Goal: Task Accomplishment & Management: Complete application form

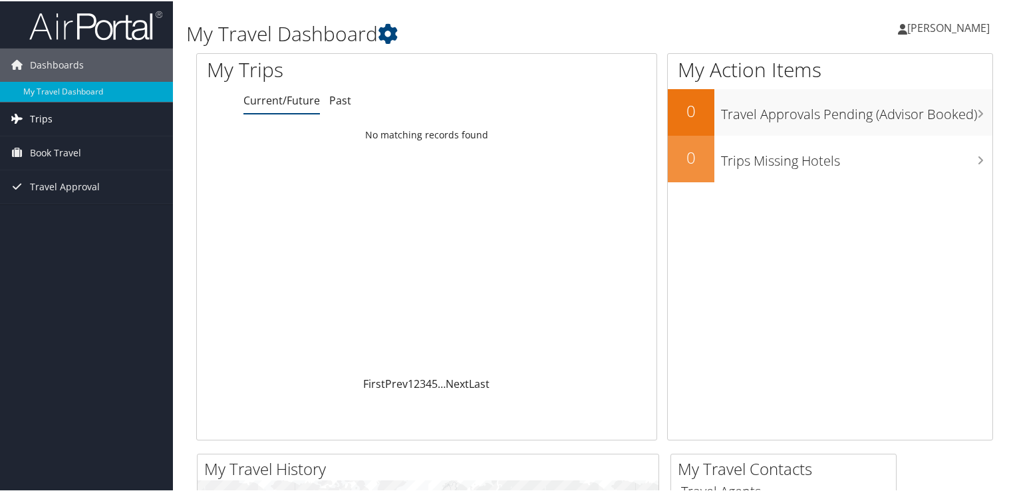
click at [70, 113] on link "Trips" at bounding box center [86, 117] width 173 height 33
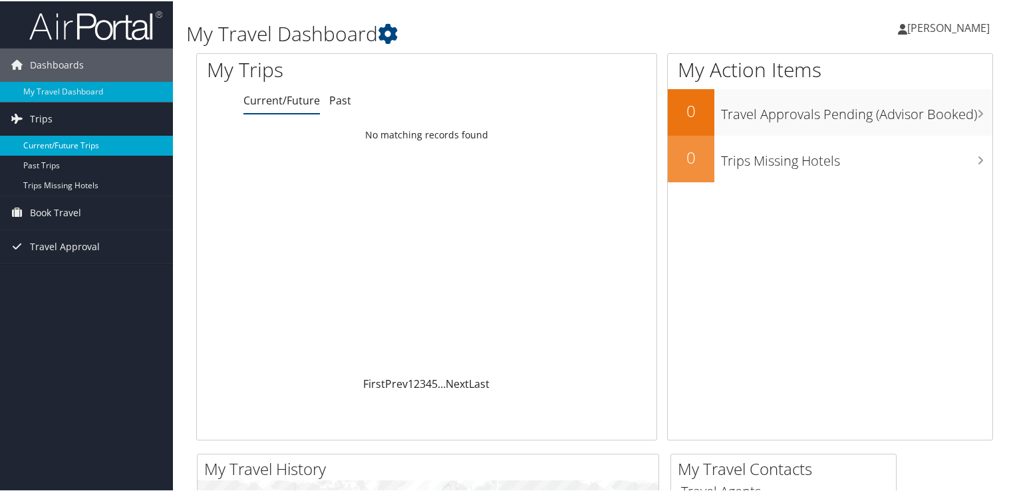
click at [80, 145] on link "Current/Future Trips" at bounding box center [86, 144] width 173 height 20
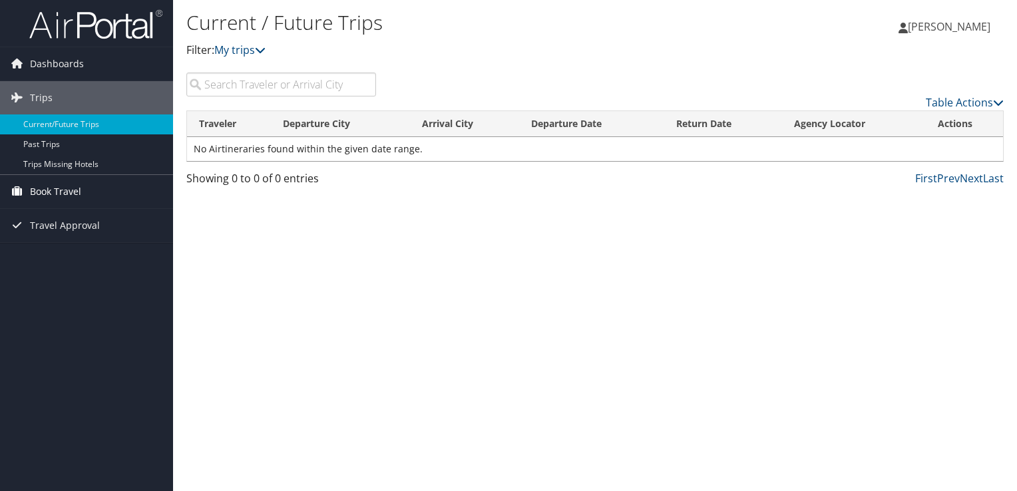
click at [81, 192] on link "Book Travel" at bounding box center [86, 191] width 173 height 33
click at [94, 291] on span "Travel Approval" at bounding box center [65, 285] width 70 height 33
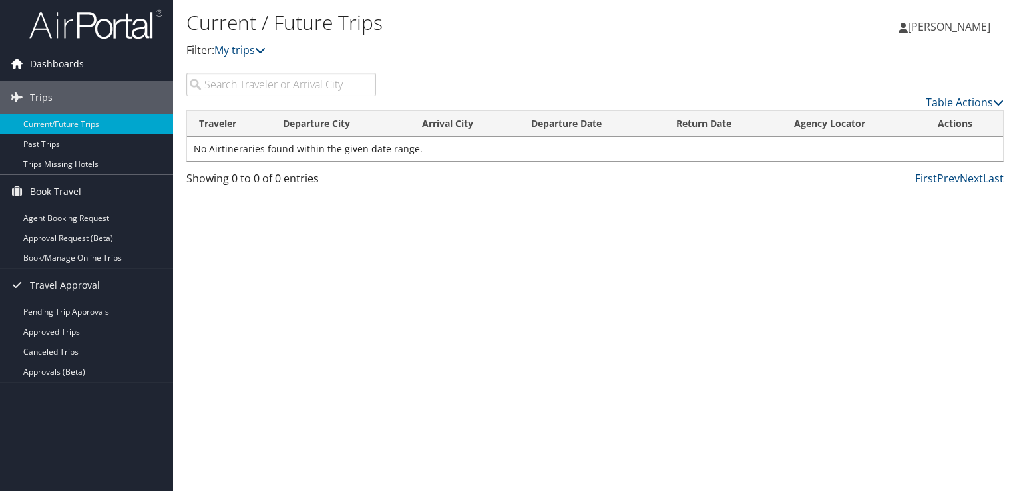
click at [49, 70] on span "Dashboards" at bounding box center [57, 63] width 54 height 33
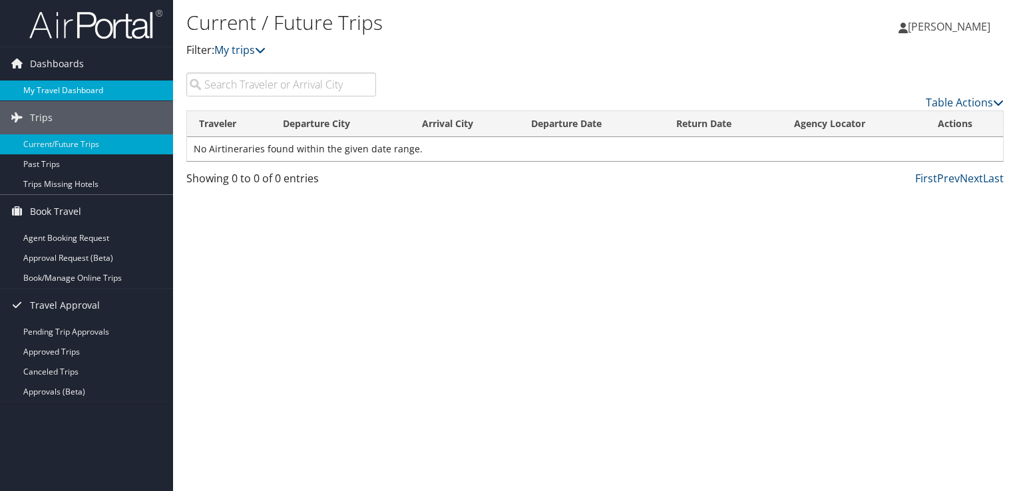
click at [53, 90] on link "My Travel Dashboard" at bounding box center [86, 90] width 173 height 20
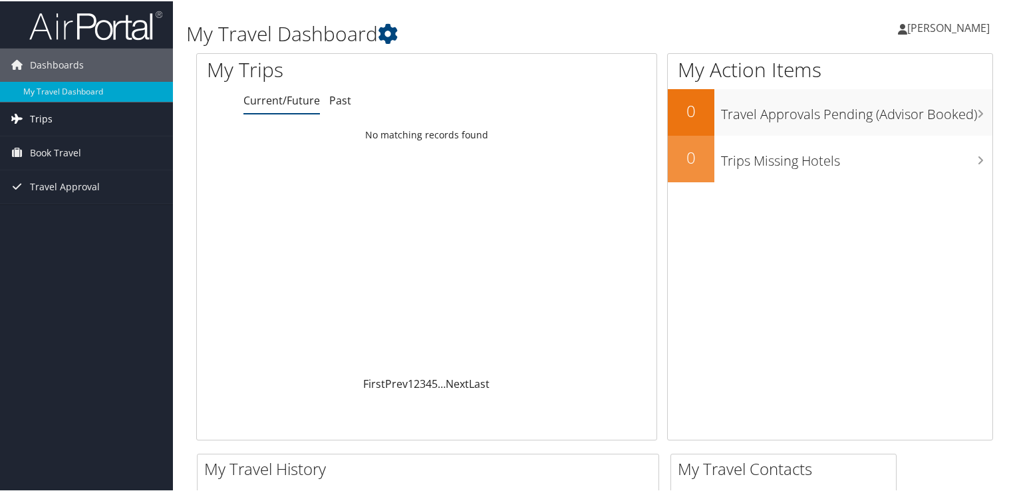
click at [80, 124] on link "Trips" at bounding box center [86, 117] width 173 height 33
drag, startPoint x: 1010, startPoint y: 205, endPoint x: 1001, endPoint y: 299, distance: 94.9
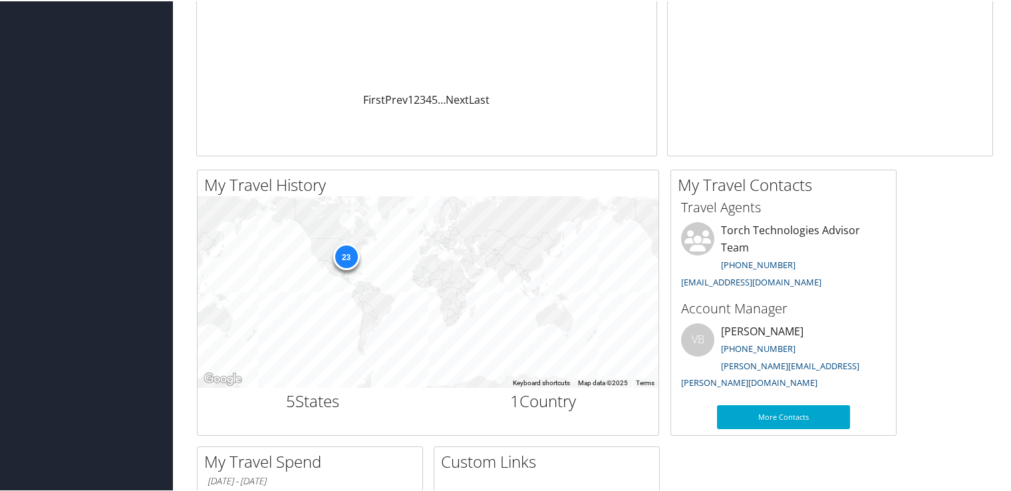
scroll to position [74, 0]
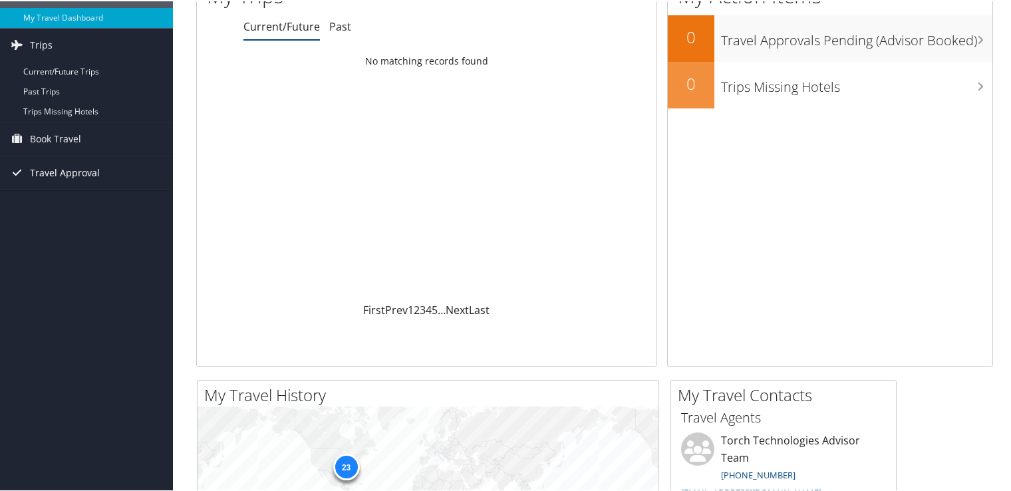
click at [60, 173] on span "Travel Approval" at bounding box center [65, 171] width 70 height 33
click at [56, 137] on span "Book Travel" at bounding box center [55, 137] width 51 height 33
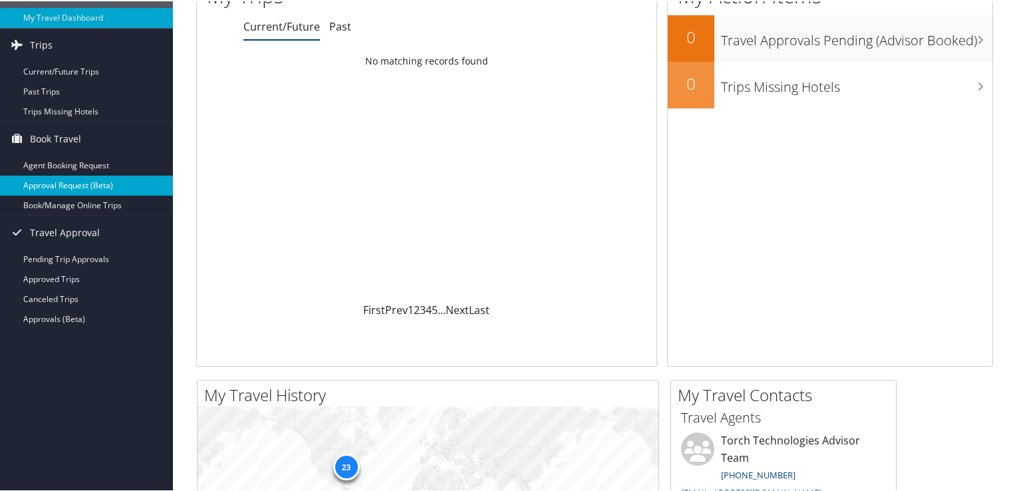
click at [98, 184] on link "Approval Request (Beta)" at bounding box center [86, 184] width 173 height 20
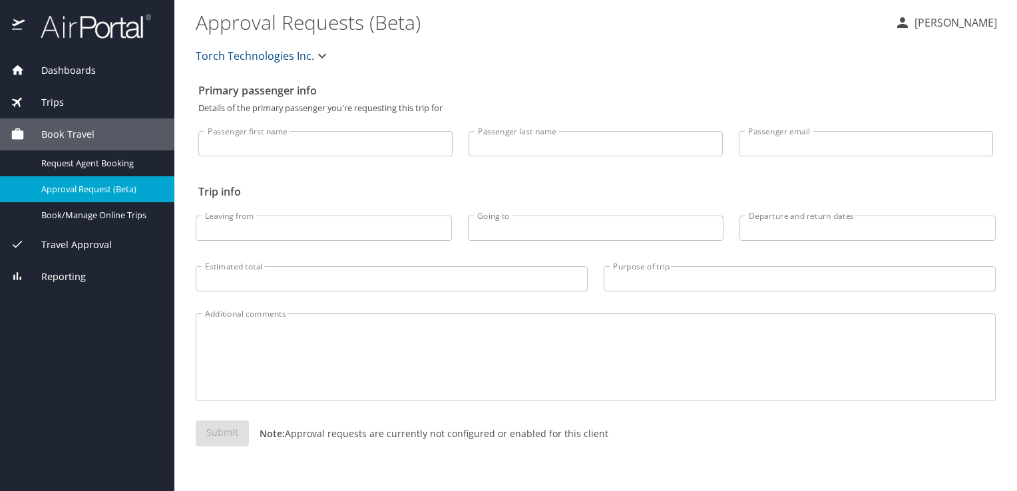
click at [309, 144] on input "Passenger first name" at bounding box center [325, 143] width 254 height 25
type input "Aleczandir"
type input "Sherriff"
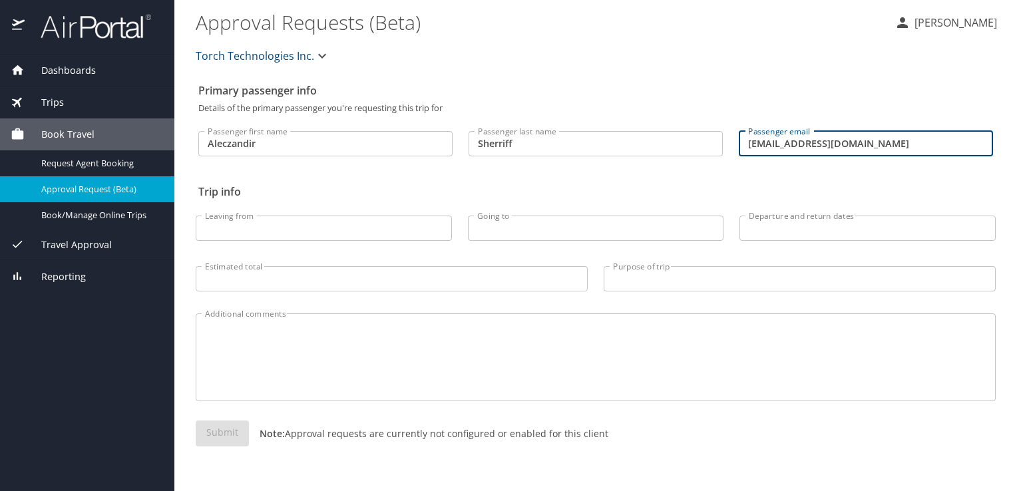
type input "Aleczandirsherriff@gmail.com"
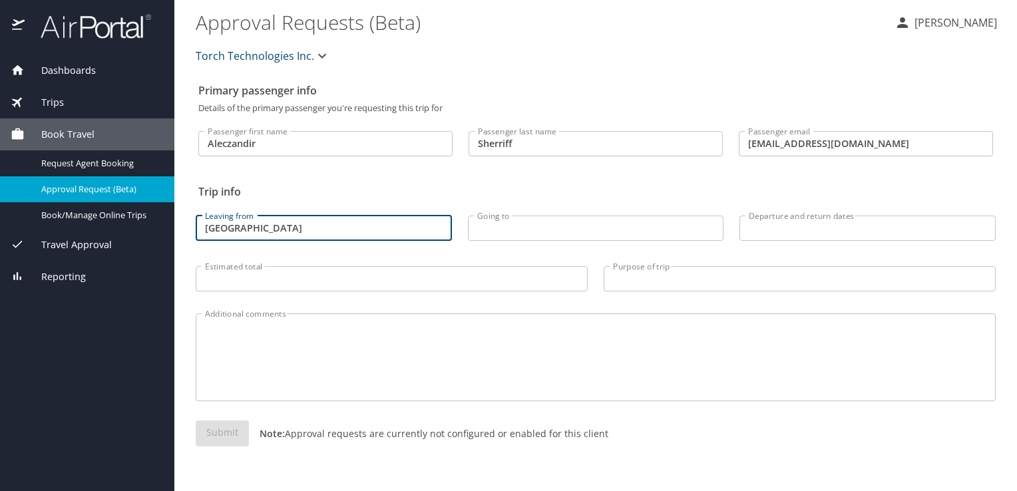
type input "Huntsville"
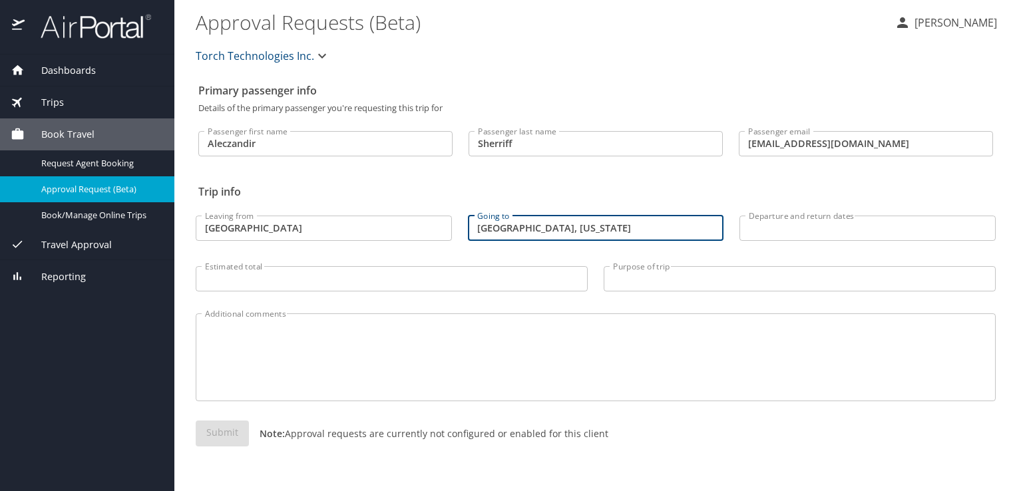
type input "Atlanta, Georgia"
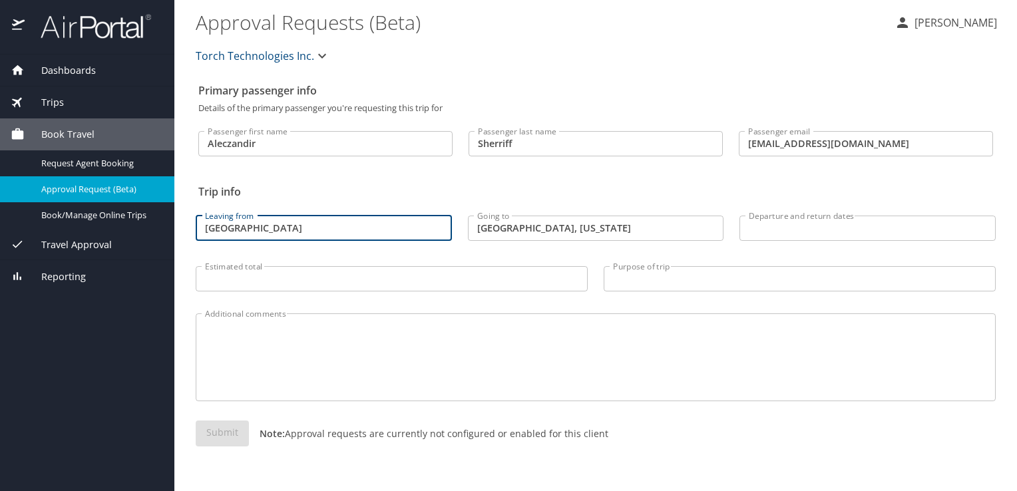
click at [280, 221] on input "Huntsville" at bounding box center [324, 228] width 256 height 25
type input "Huntsville, Alabama"
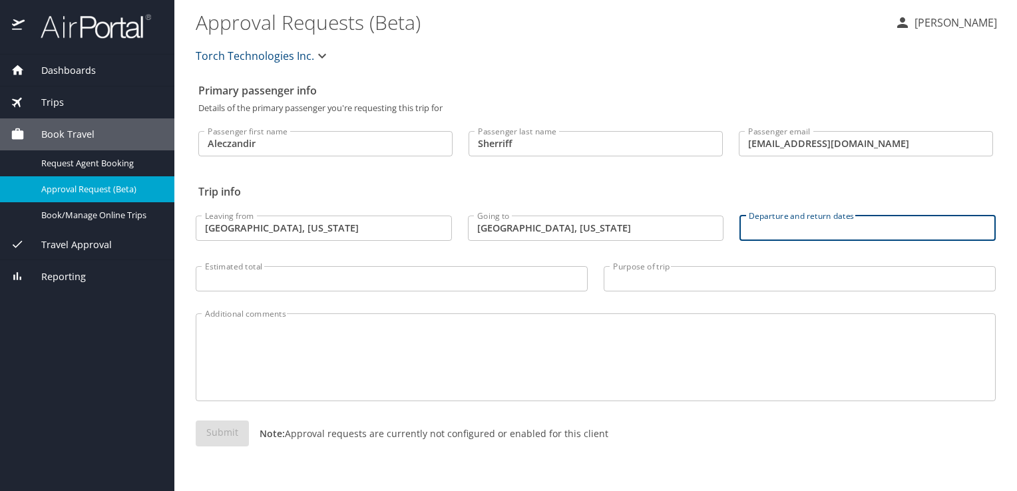
click at [786, 230] on input "Departure and return dates" at bounding box center [867, 228] width 256 height 25
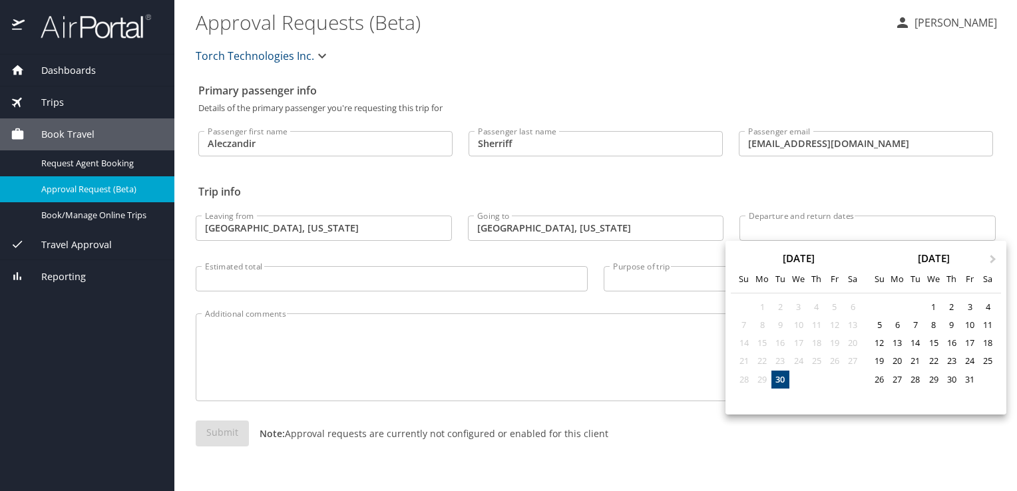
click at [822, 238] on div at bounding box center [508, 245] width 1017 height 491
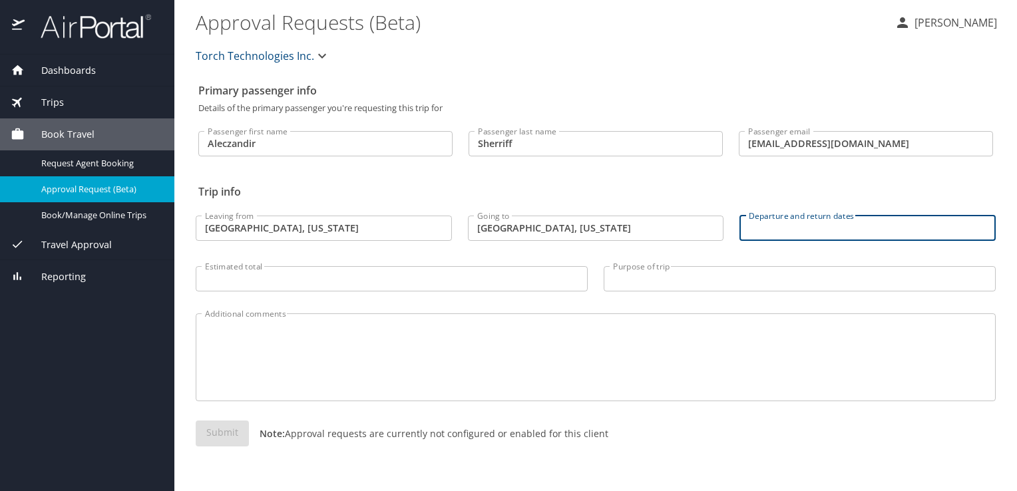
click at [825, 225] on input "Departure and return dates" at bounding box center [867, 228] width 256 height 25
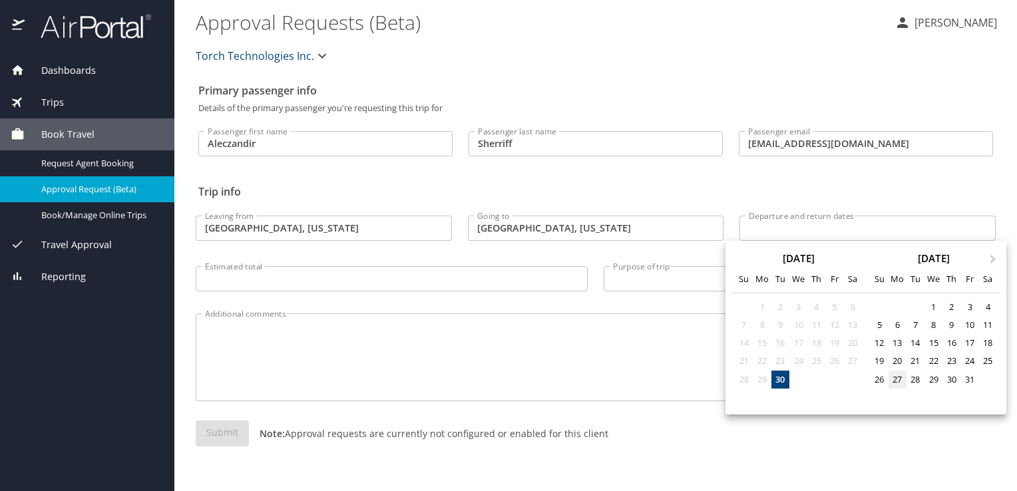
click at [895, 381] on div "27" at bounding box center [897, 380] width 18 height 18
click at [917, 377] on div "28" at bounding box center [915, 380] width 18 height 18
type input "10/27/2025 🠦 10/28/2025"
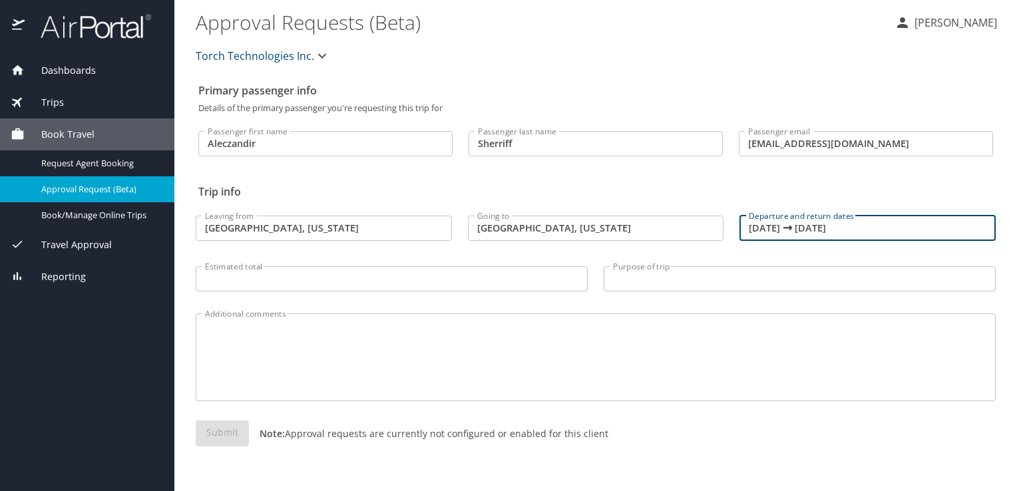
click at [400, 277] on input "Estimated total" at bounding box center [392, 278] width 392 height 25
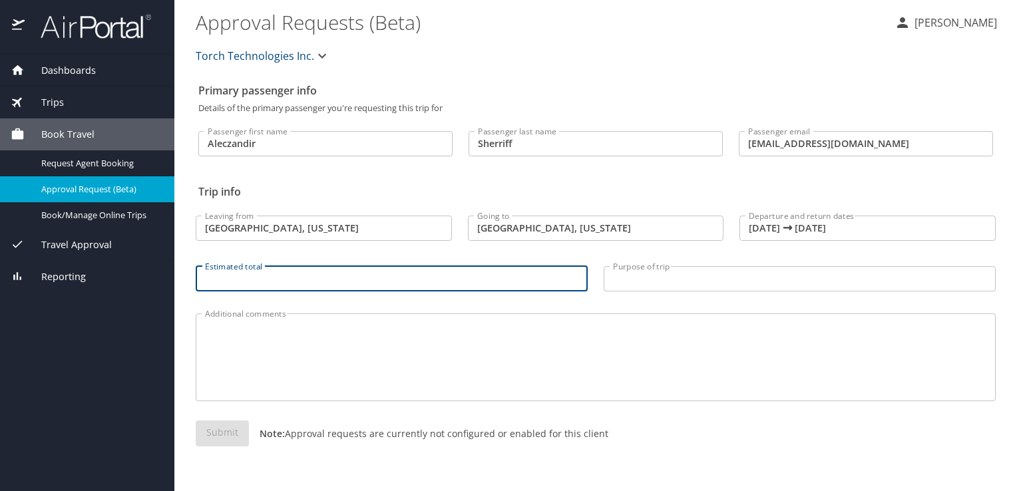
click at [669, 276] on input "Purpose of trip" at bounding box center [799, 278] width 392 height 25
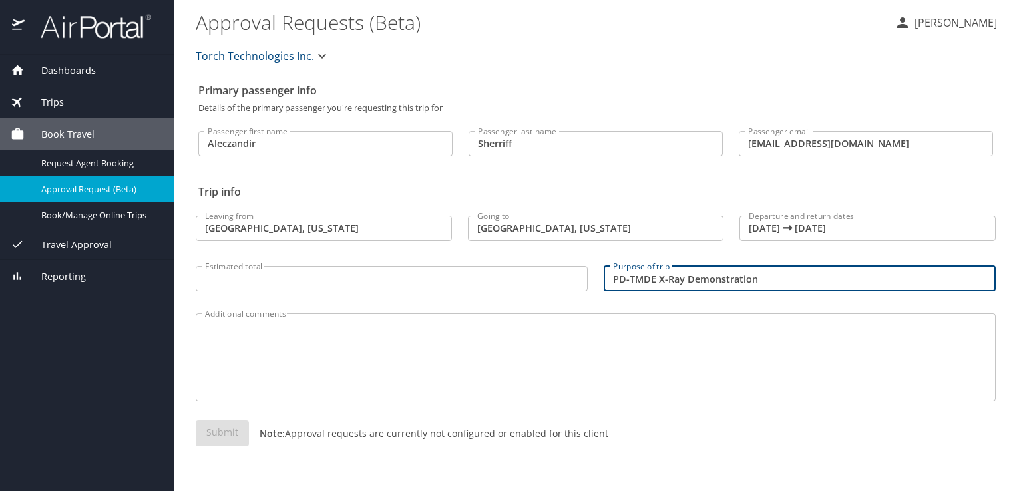
type input "PD-TMDE X-Ray Demonstration"
click at [495, 283] on input "Estimated total" at bounding box center [392, 278] width 392 height 25
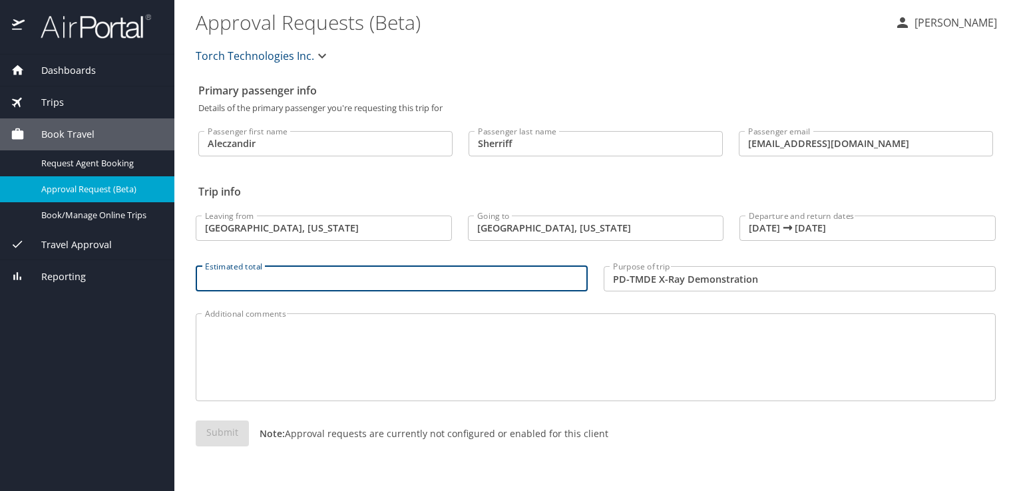
click at [396, 275] on input "Estimated total" at bounding box center [392, 278] width 392 height 25
type input "516.14"
click at [390, 353] on textarea "Additional comments" at bounding box center [595, 357] width 781 height 63
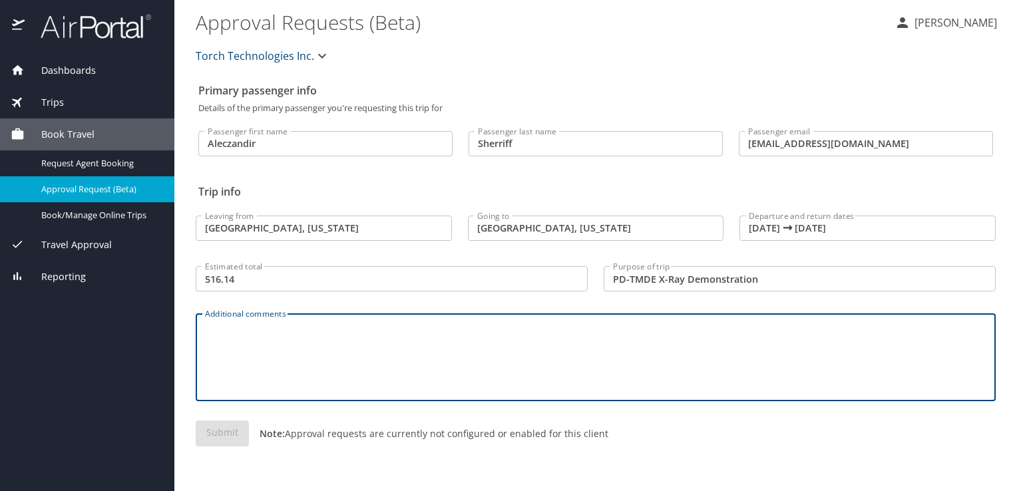
type textarea "F"
click at [595, 201] on div "Going to Atlanta, Georgia Going to" at bounding box center [596, 225] width 272 height 56
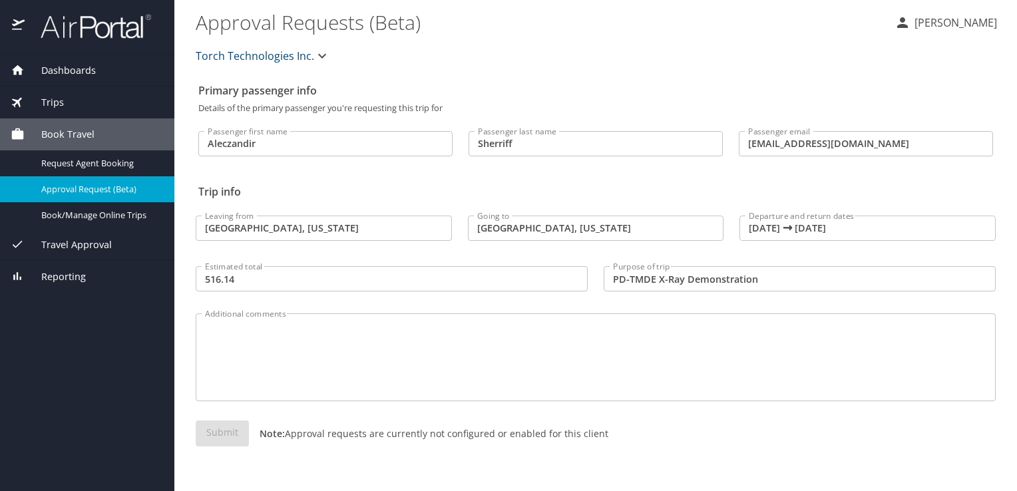
click at [323, 53] on icon "button" at bounding box center [322, 56] width 16 height 16
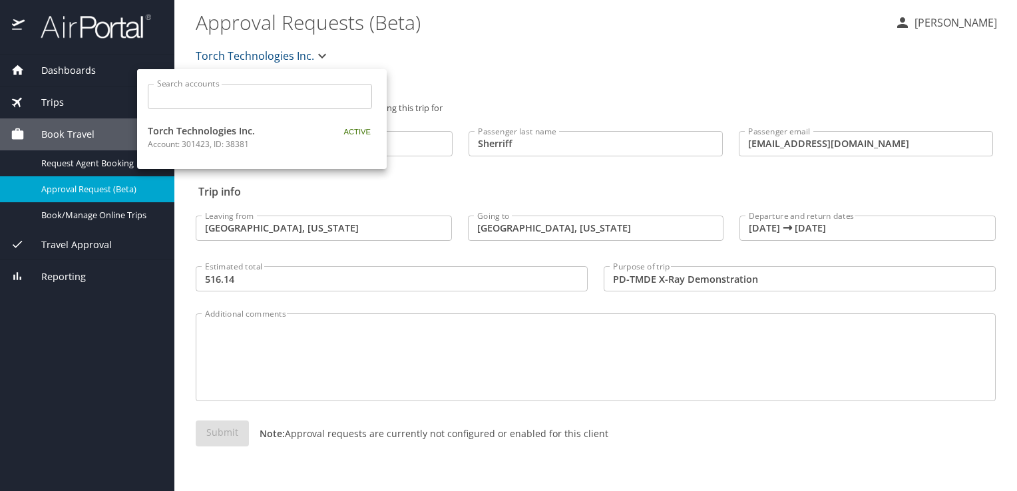
click at [480, 88] on div at bounding box center [508, 245] width 1017 height 491
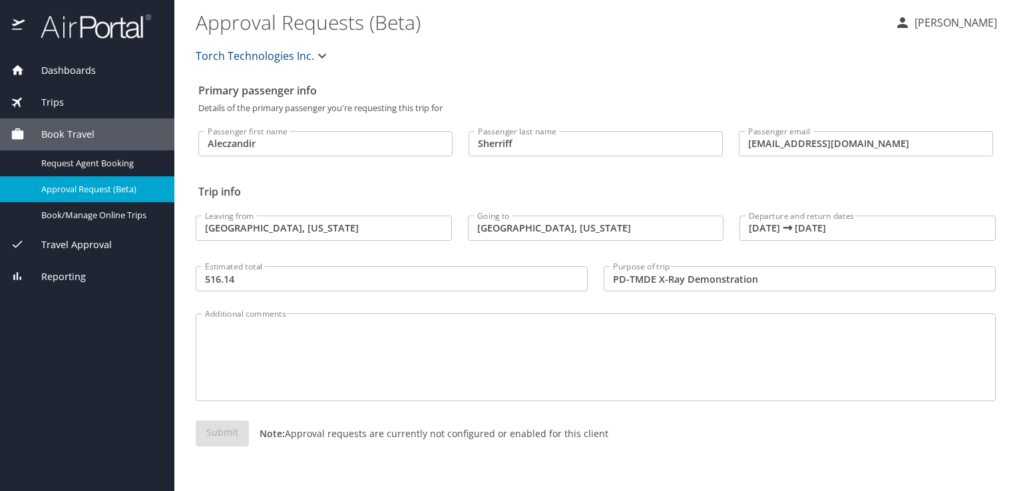
click at [306, 368] on textarea "Additional comments" at bounding box center [595, 357] width 781 height 63
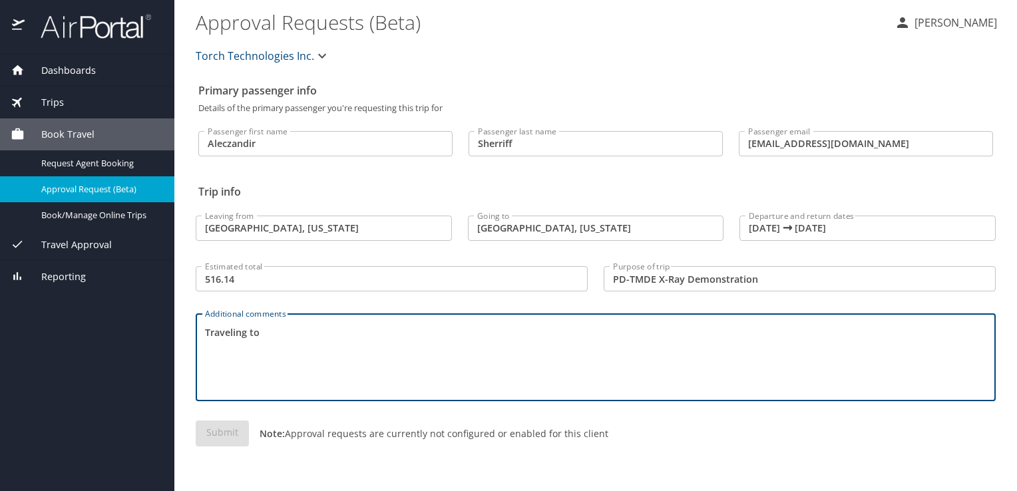
type textarea "Traveling to"
click at [309, 224] on input "Huntsville, Alabama" at bounding box center [324, 228] width 256 height 25
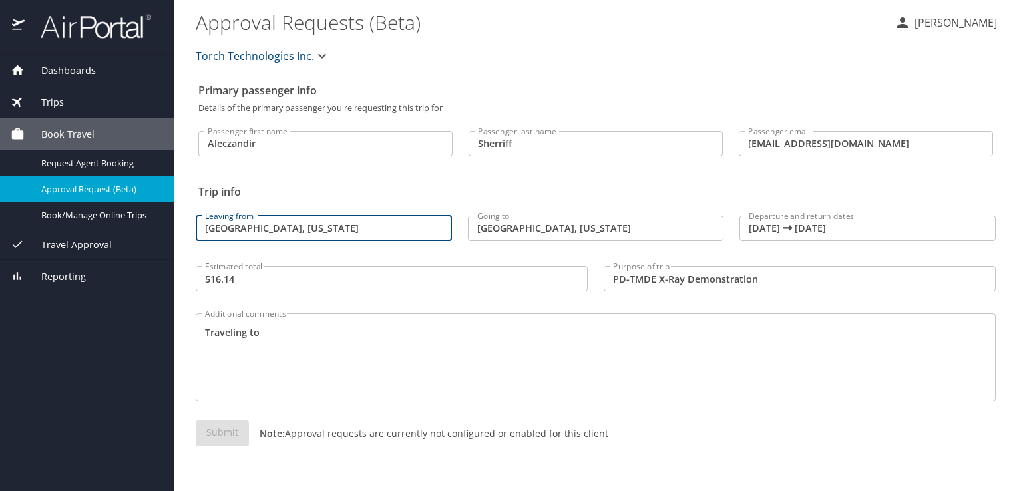
drag, startPoint x: 321, startPoint y: 228, endPoint x: 76, endPoint y: 192, distance: 248.0
click at [76, 192] on div "Dashboards My Travel Dashboard Trips Current / Future Trips Past Trips Trips Mi…" at bounding box center [508, 245] width 1017 height 491
type input "Huntsville, Alabama"
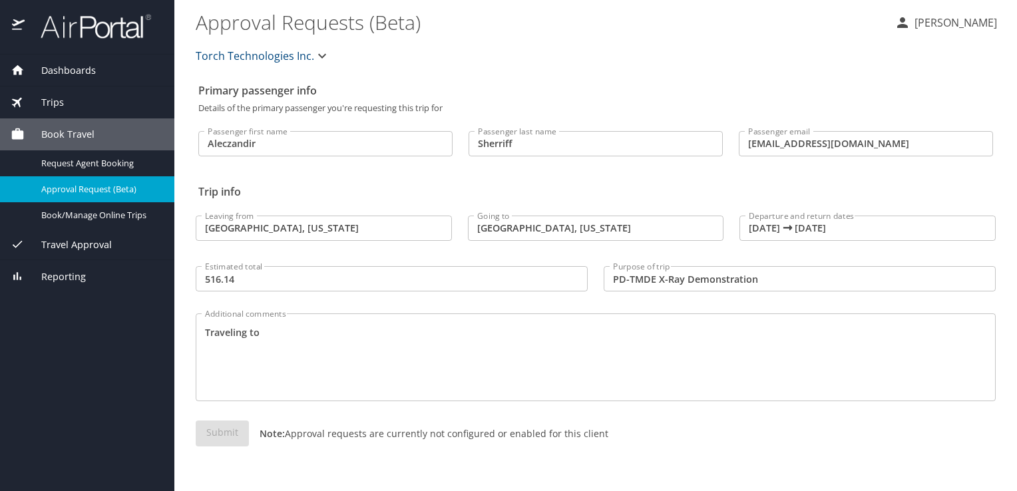
click at [565, 198] on div "Going to Atlanta, Georgia Going to" at bounding box center [596, 225] width 272 height 56
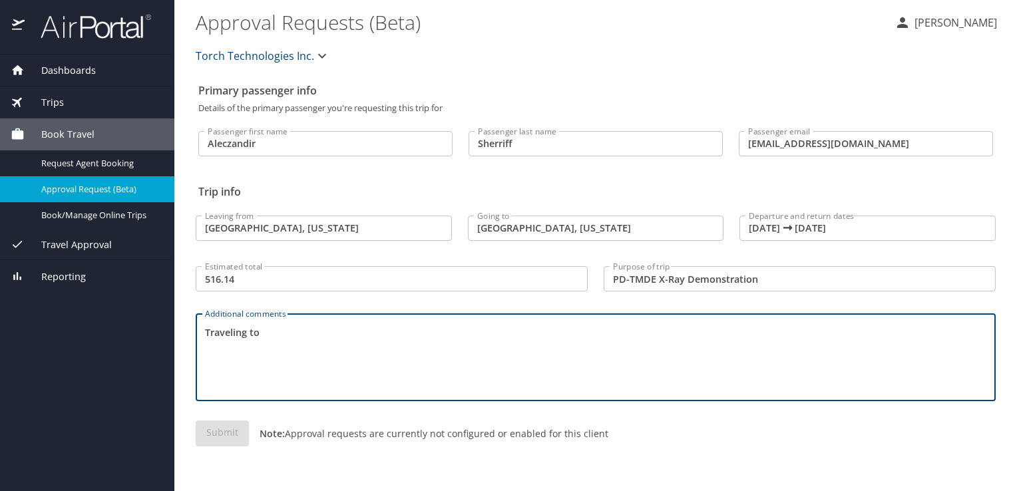
click at [479, 347] on textarea "Traveling to" at bounding box center [595, 357] width 781 height 63
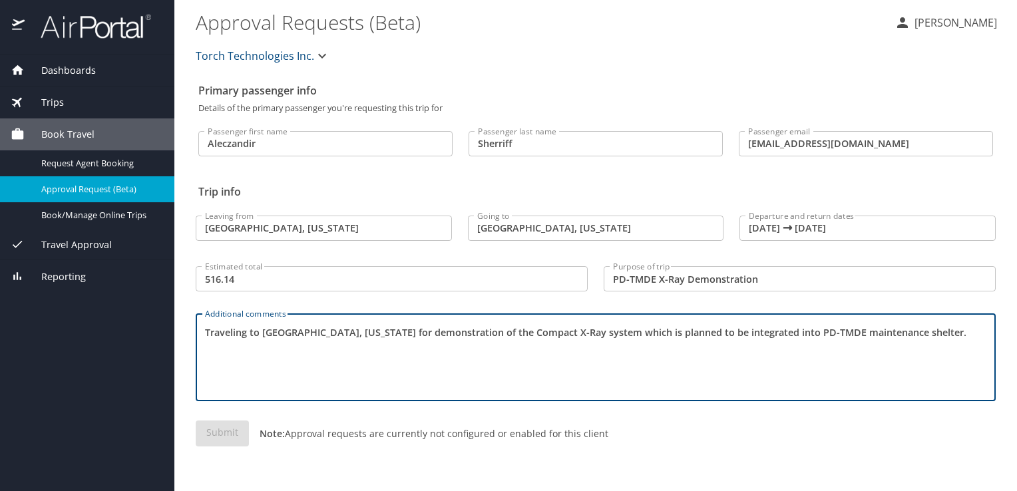
type textarea "Traveling to Atlanta, Georgia for demonstration of the Compact X-Ray system whi…"
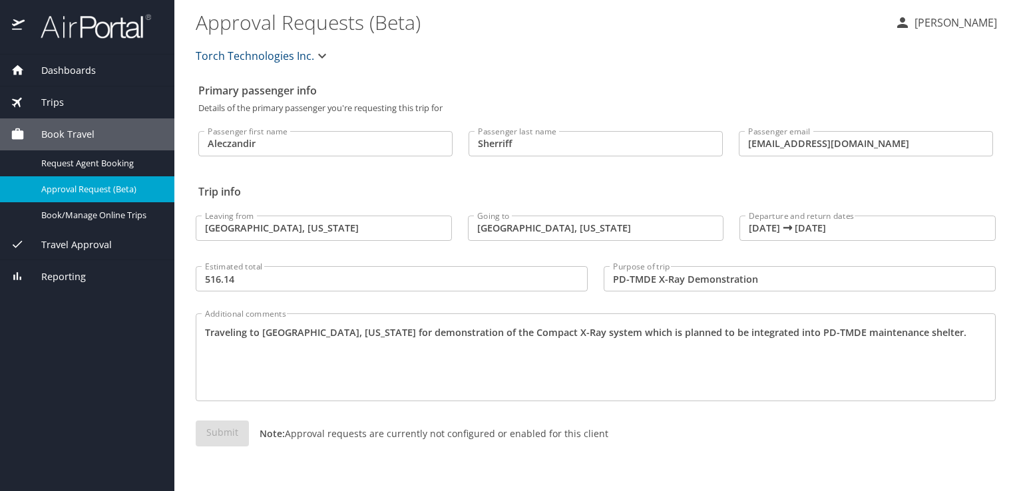
click at [189, 424] on div "Submit Note: Approval requests are currently not configured or enabled for this…" at bounding box center [596, 443] width 816 height 63
click at [232, 428] on div "Submit Note: Approval requests are currently not configured or enabled for this…" at bounding box center [596, 443] width 800 height 47
click at [269, 326] on textarea "Traveling to Atlanta, Georgia for demonstration of the Compact X-Ray system whi…" at bounding box center [595, 357] width 781 height 63
click at [266, 198] on div "Leaving from Huntsville, Alabama Leaving from" at bounding box center [324, 225] width 272 height 56
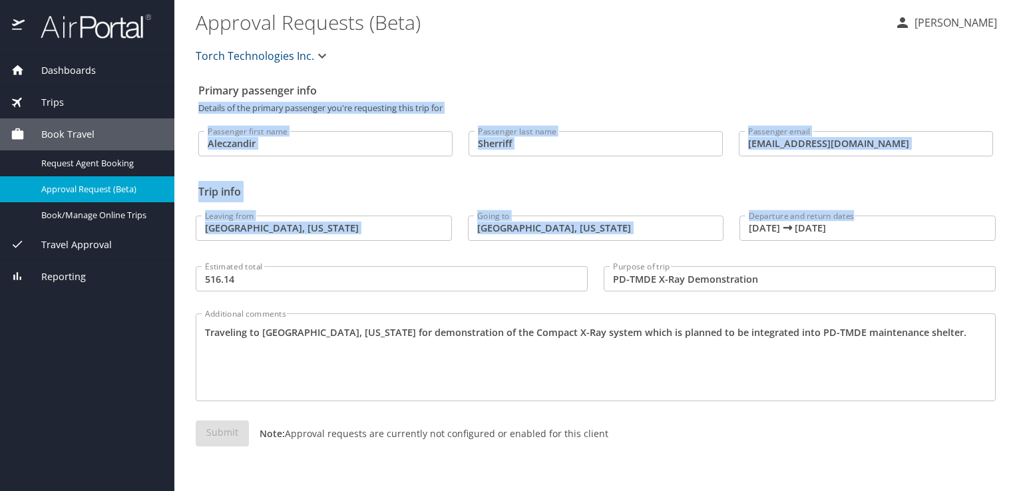
drag, startPoint x: 1014, startPoint y: 90, endPoint x: 972, endPoint y: 235, distance: 151.0
click at [972, 235] on main "Approval Requests (Beta) Aleczandir Sherriff Torch Technologies Inc. Primary pa…" at bounding box center [595, 245] width 842 height 491
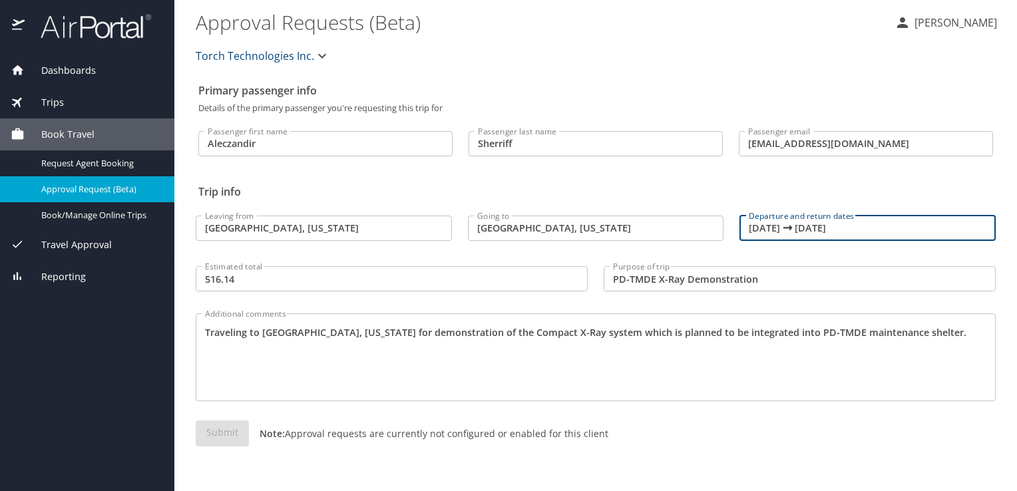
click at [852, 218] on input "10/27/2025 🠦 10/28/2025" at bounding box center [867, 228] width 256 height 25
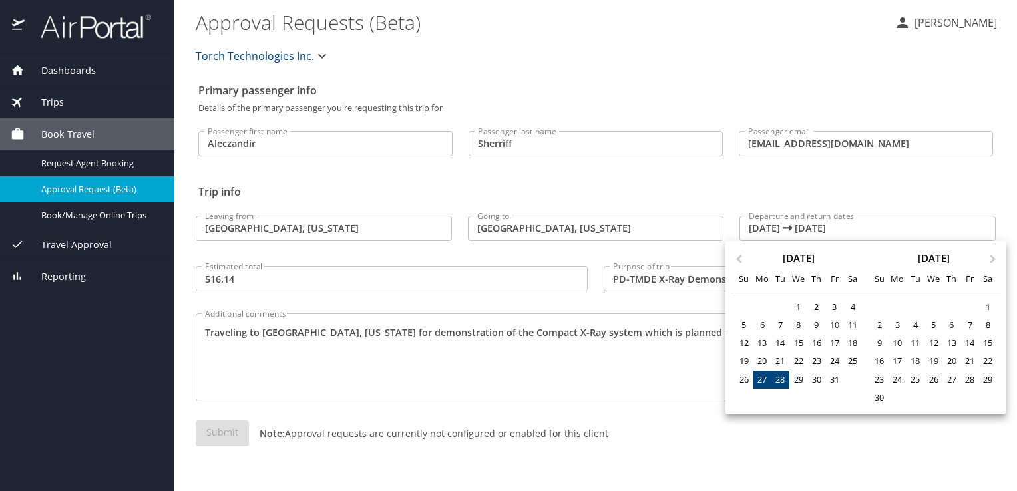
click at [636, 390] on div at bounding box center [508, 245] width 1017 height 491
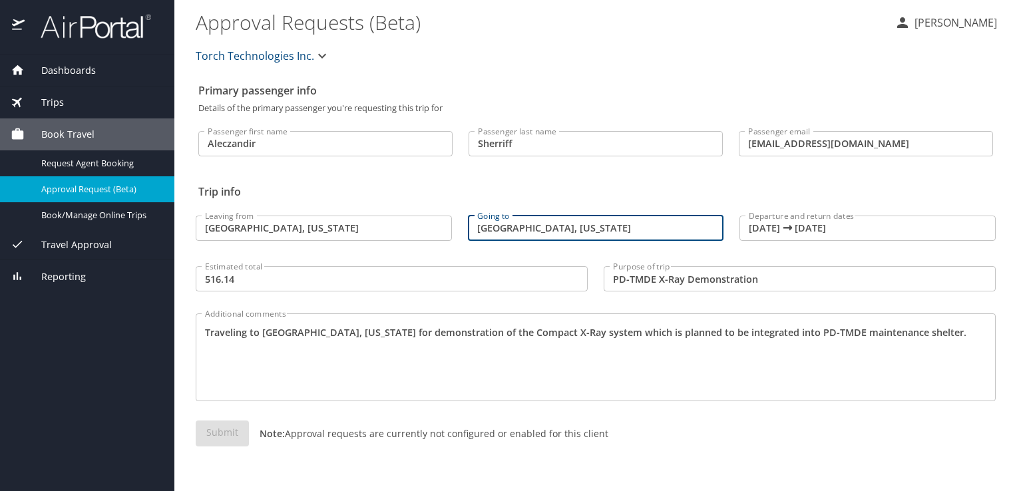
click at [541, 235] on input "Atlanta, Georgia" at bounding box center [596, 228] width 256 height 25
click at [394, 222] on input "Huntsville, Alabama" at bounding box center [324, 228] width 256 height 25
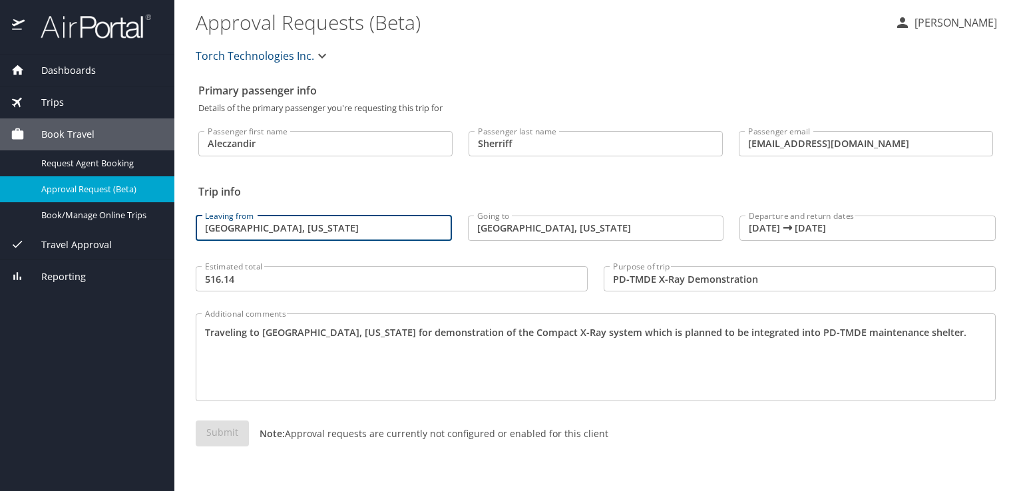
click at [303, 265] on div "Estimated total 516.14 Estimated total" at bounding box center [392, 278] width 408 height 50
drag, startPoint x: 321, startPoint y: 220, endPoint x: 78, endPoint y: 177, distance: 247.2
click at [78, 177] on div "Dashboards My Travel Dashboard Trips Current / Future Trips Past Trips Trips Mi…" at bounding box center [508, 245] width 1017 height 491
type input "Huntsville"
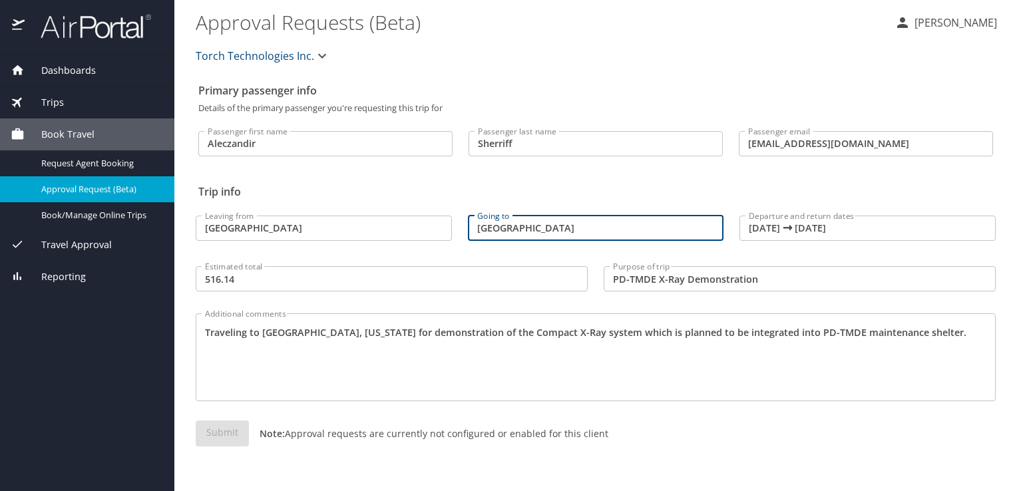
type input "Atlanta"
click at [258, 318] on div "Traveling to Atlanta, Georgia for demonstration of the Compact X-Ray system whi…" at bounding box center [596, 357] width 800 height 88
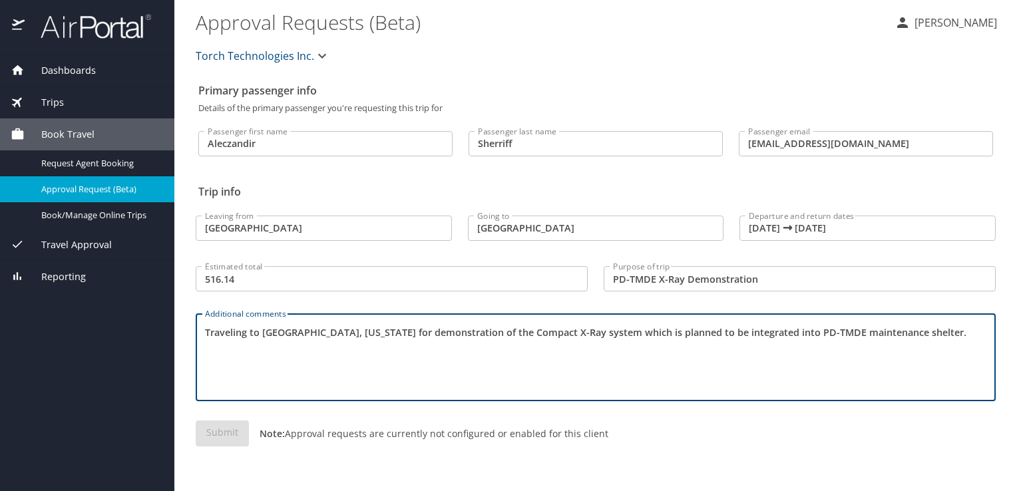
click at [229, 422] on div "Submit Note: Approval requests are currently not configured or enabled for this…" at bounding box center [596, 443] width 800 height 47
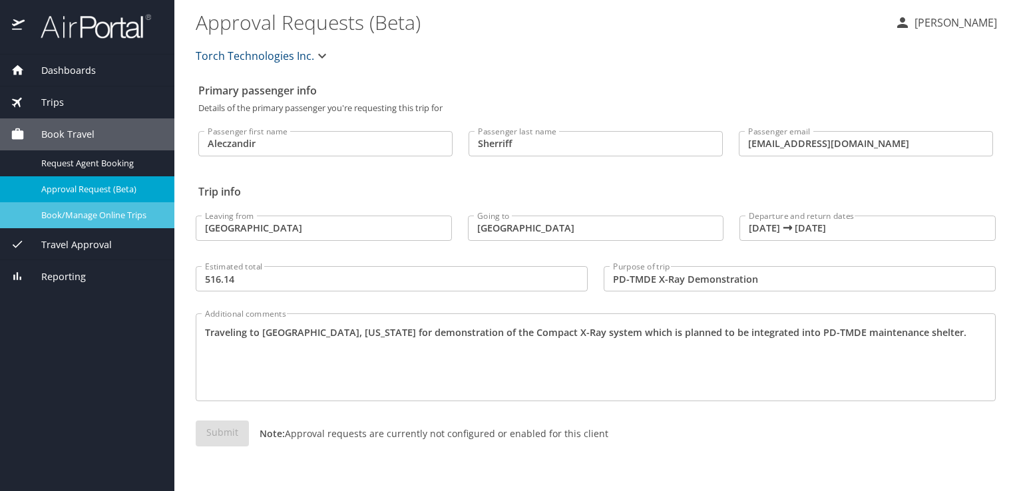
click at [90, 220] on span "Book/Manage Online Trips" at bounding box center [99, 215] width 117 height 13
